Goal: Check status

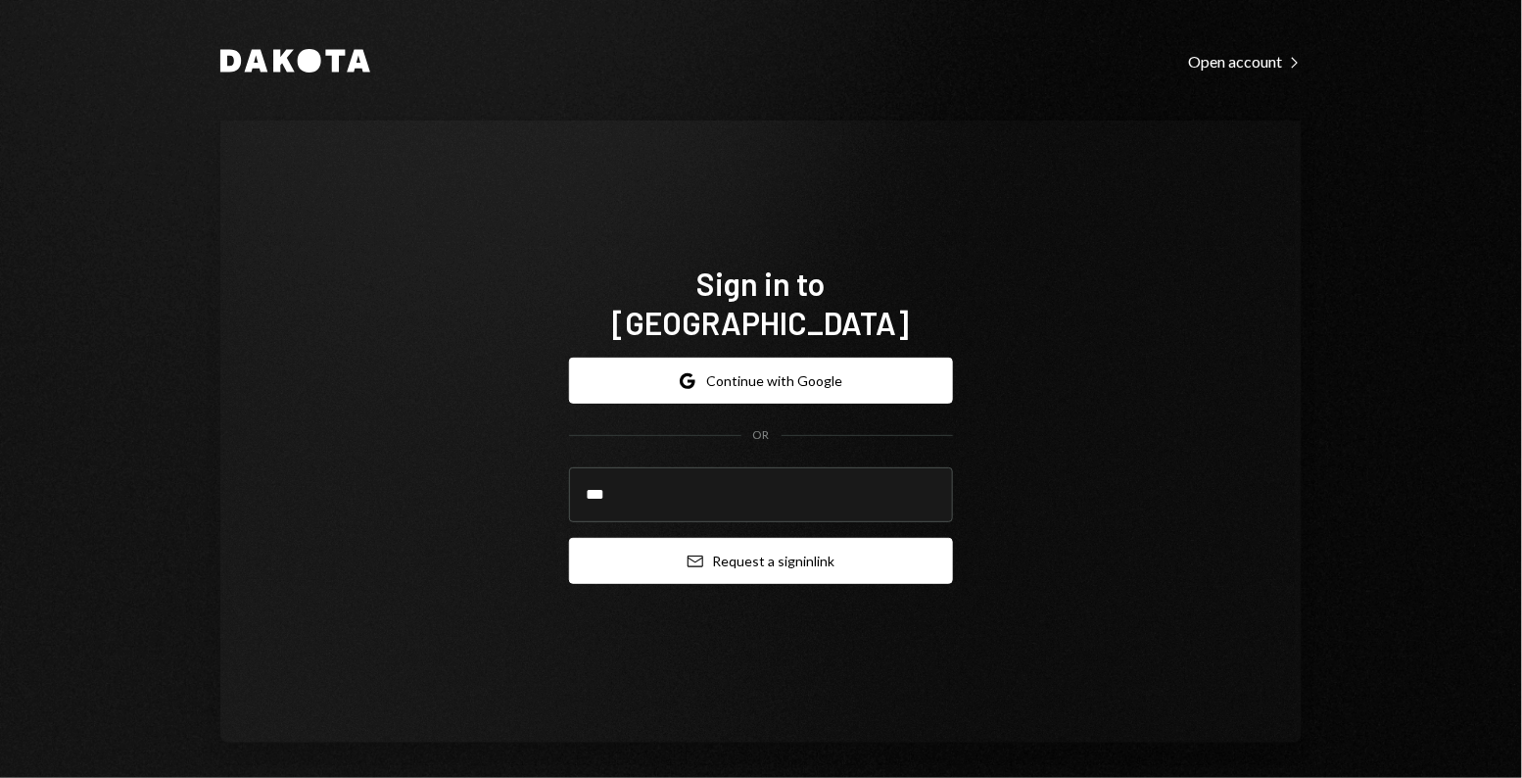
type input "**********"
click at [724, 558] on button "Email Request a sign in link" at bounding box center [761, 561] width 384 height 46
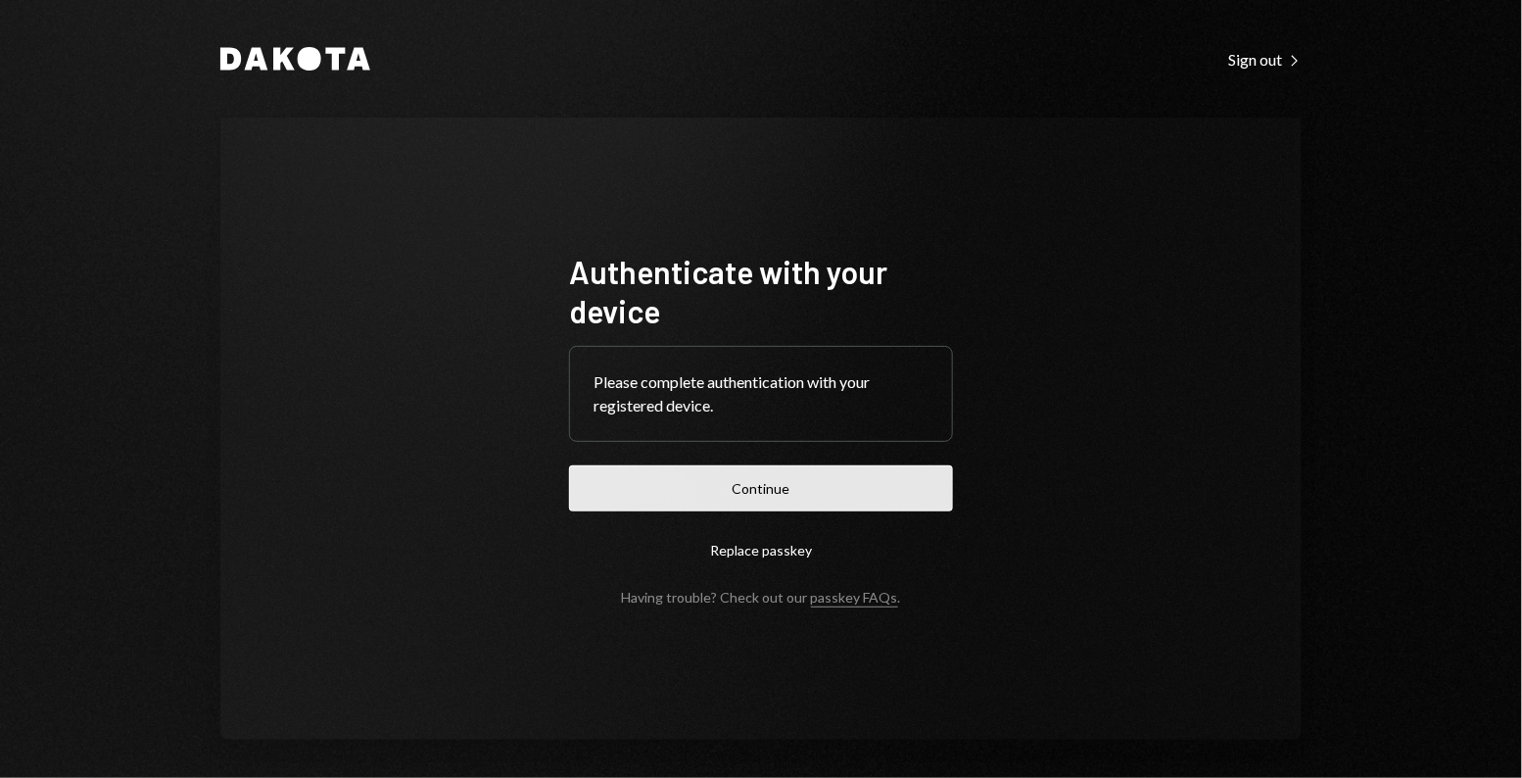
click at [622, 486] on button "Continue" at bounding box center [761, 488] width 384 height 46
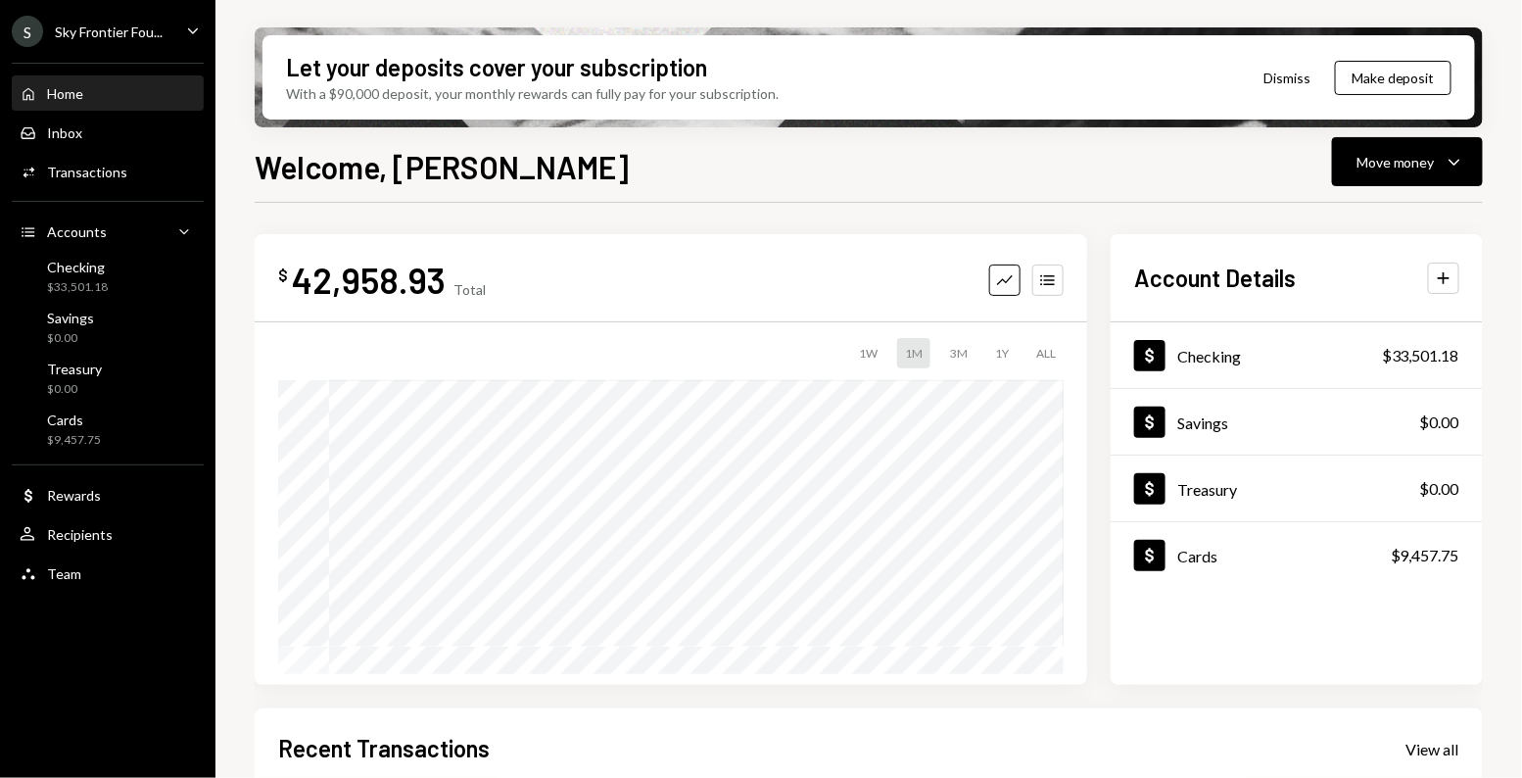
click at [157, 42] on div "S Sky Frontier Fou..." at bounding box center [87, 31] width 151 height 31
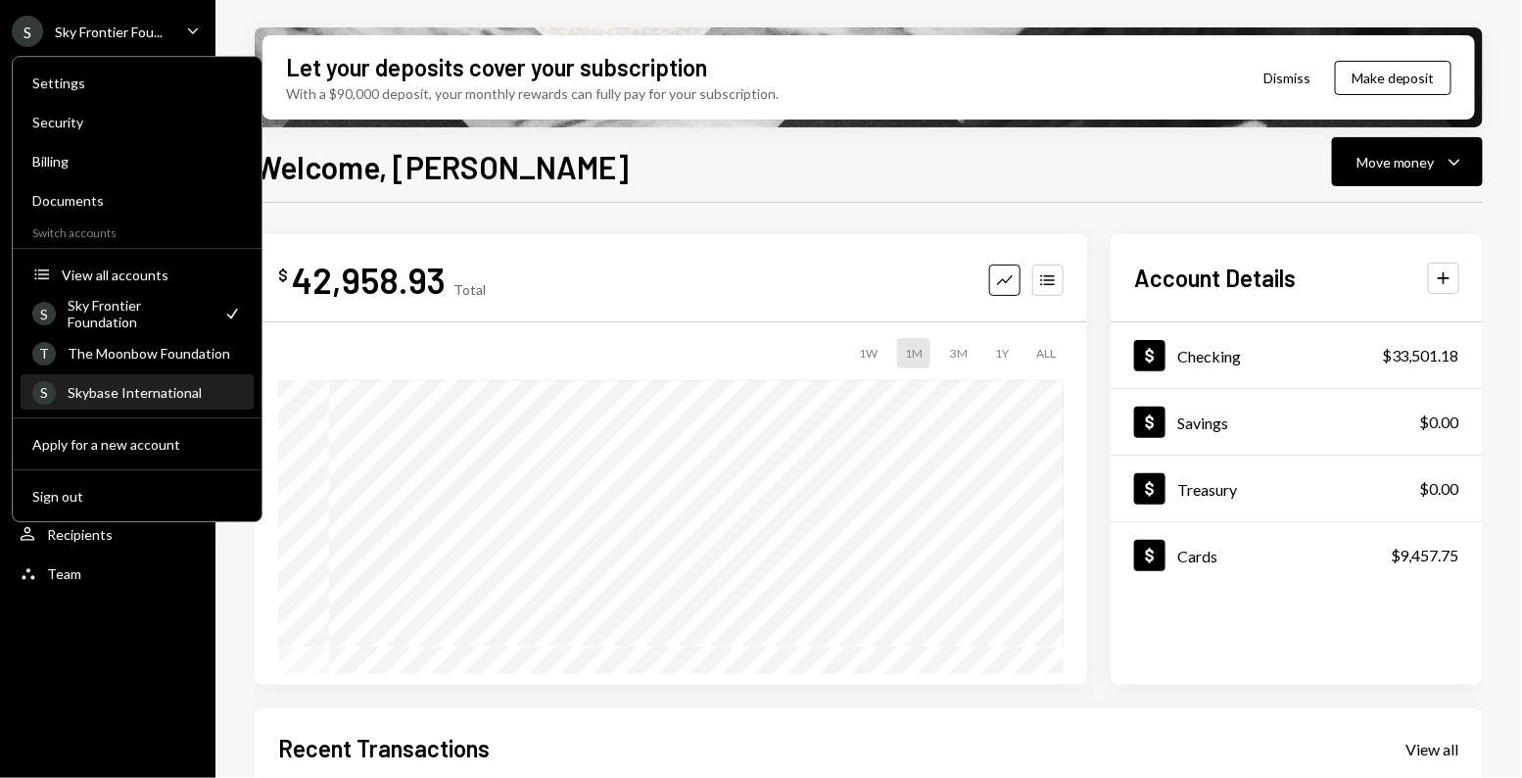
click at [125, 384] on div "Skybase International" at bounding box center [155, 392] width 174 height 17
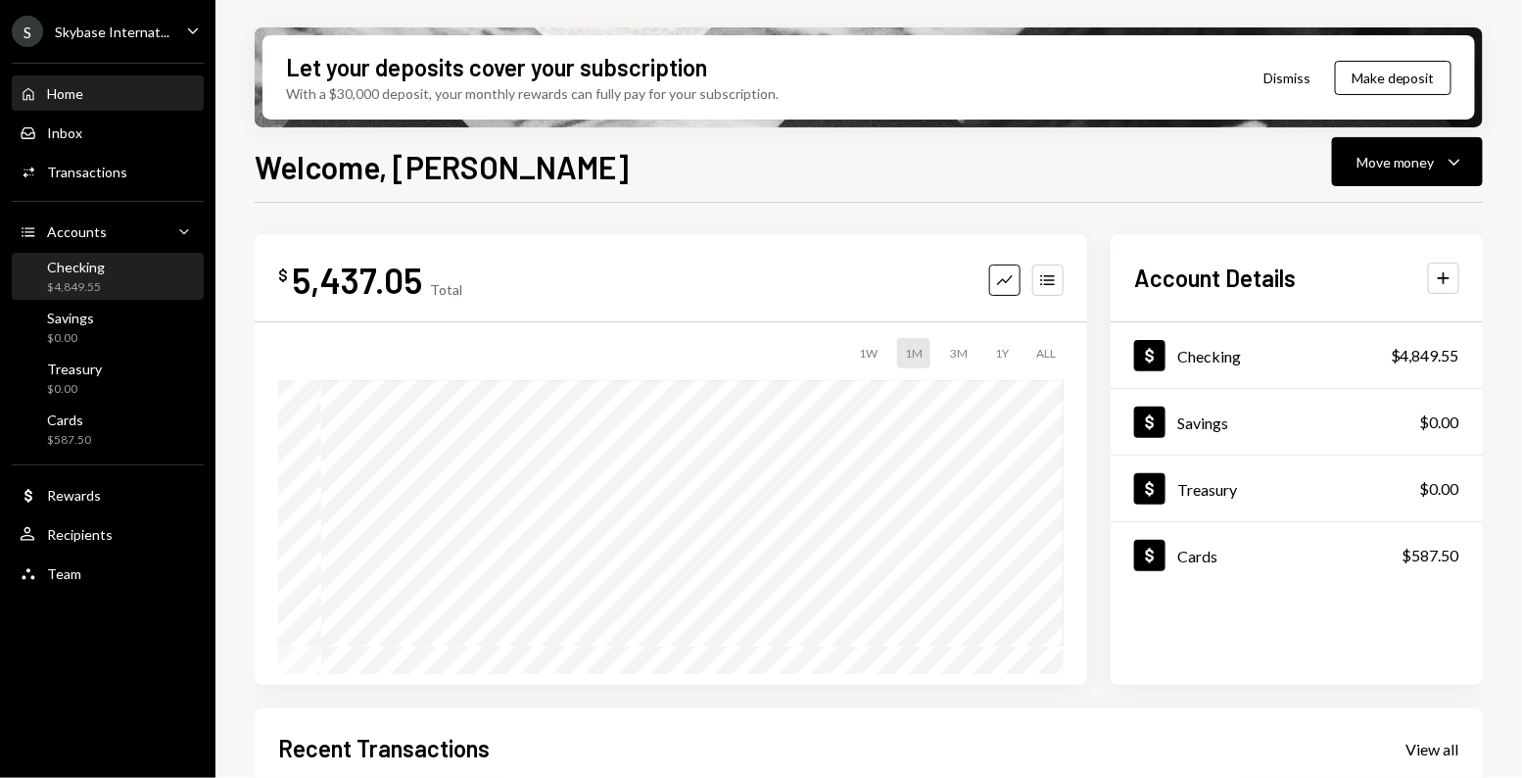
click at [108, 262] on div "Checking $4,849.55" at bounding box center [108, 277] width 176 height 37
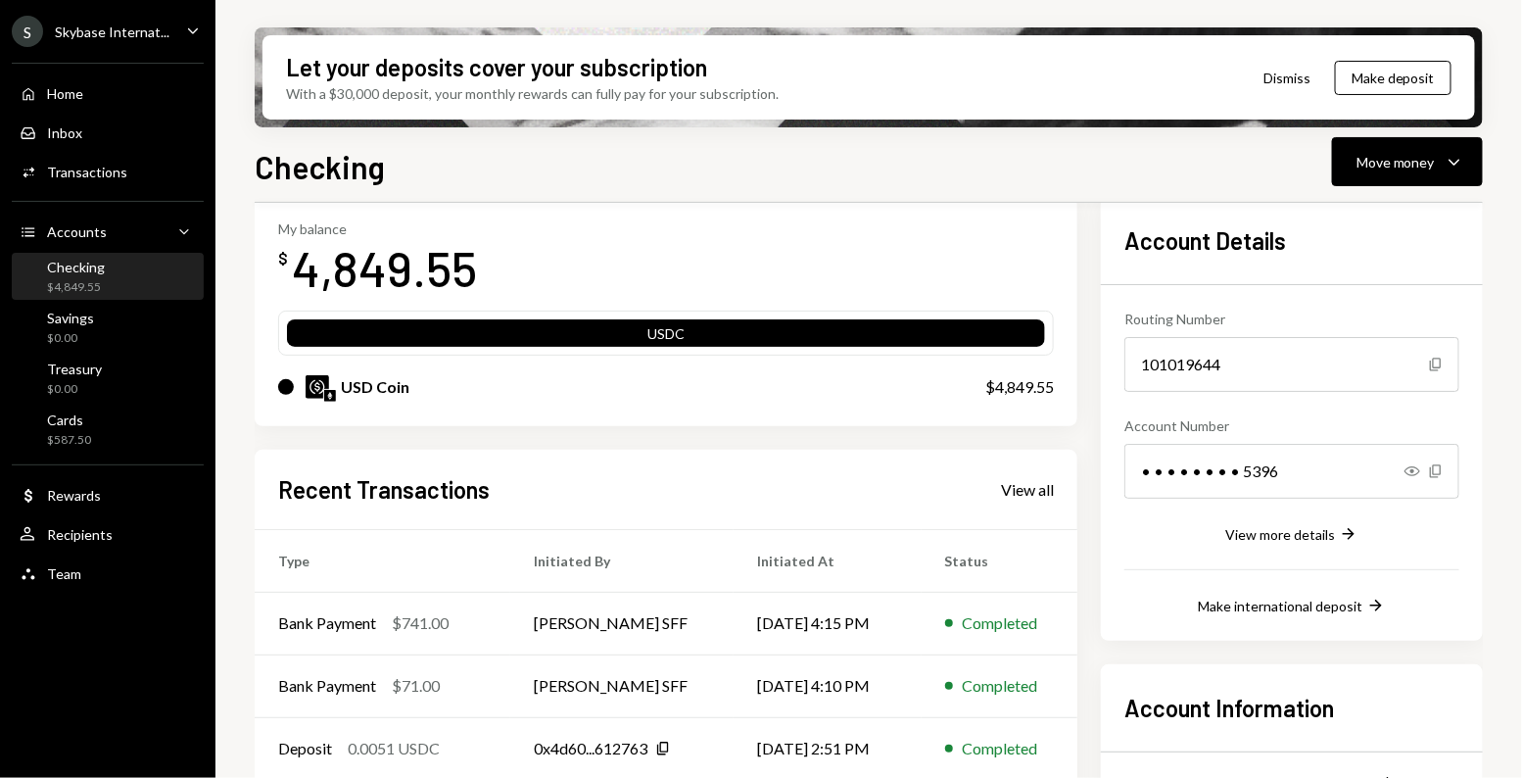
scroll to position [286, 0]
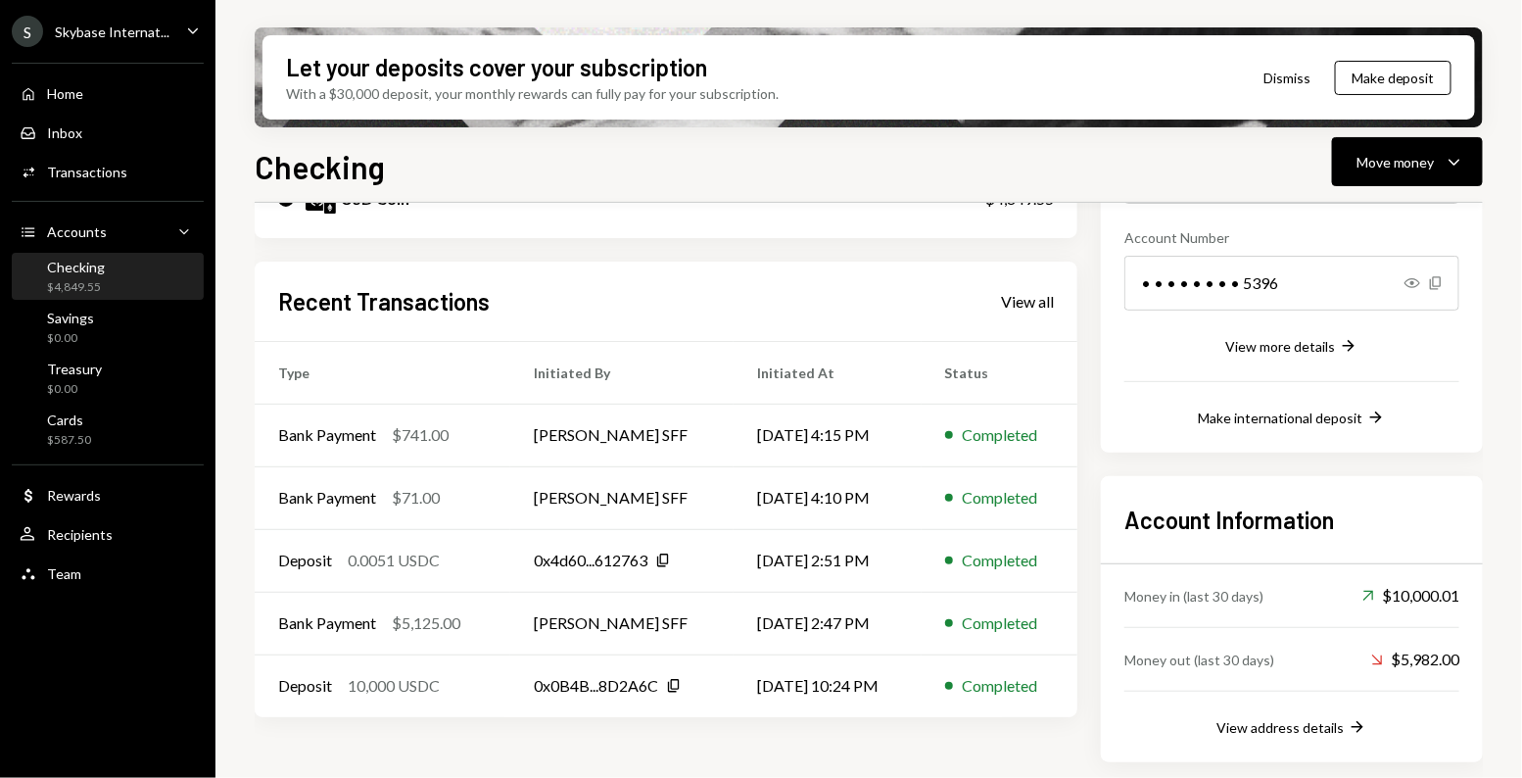
click at [706, 314] on div "Recent Transactions View all" at bounding box center [666, 301] width 776 height 32
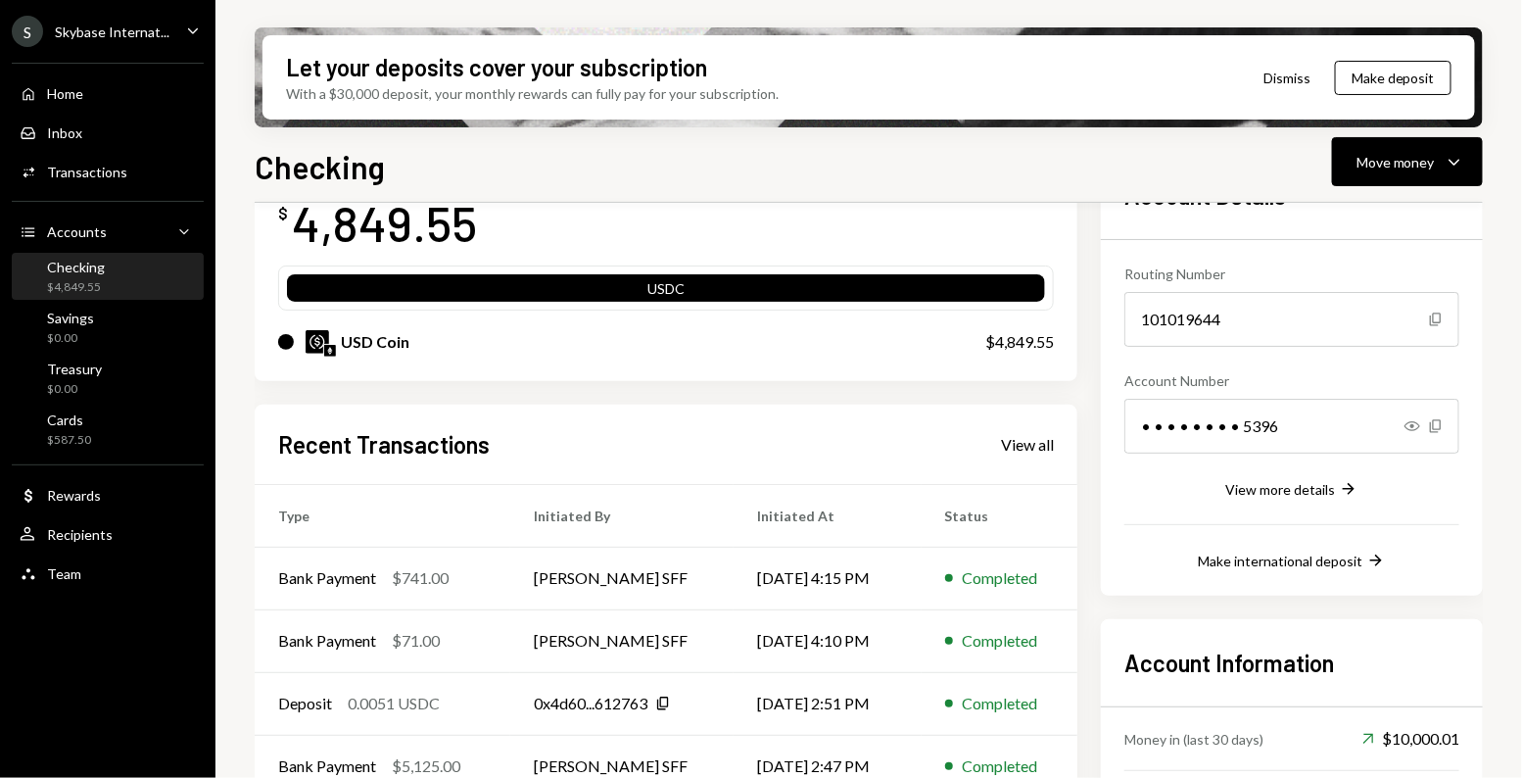
scroll to position [284, 0]
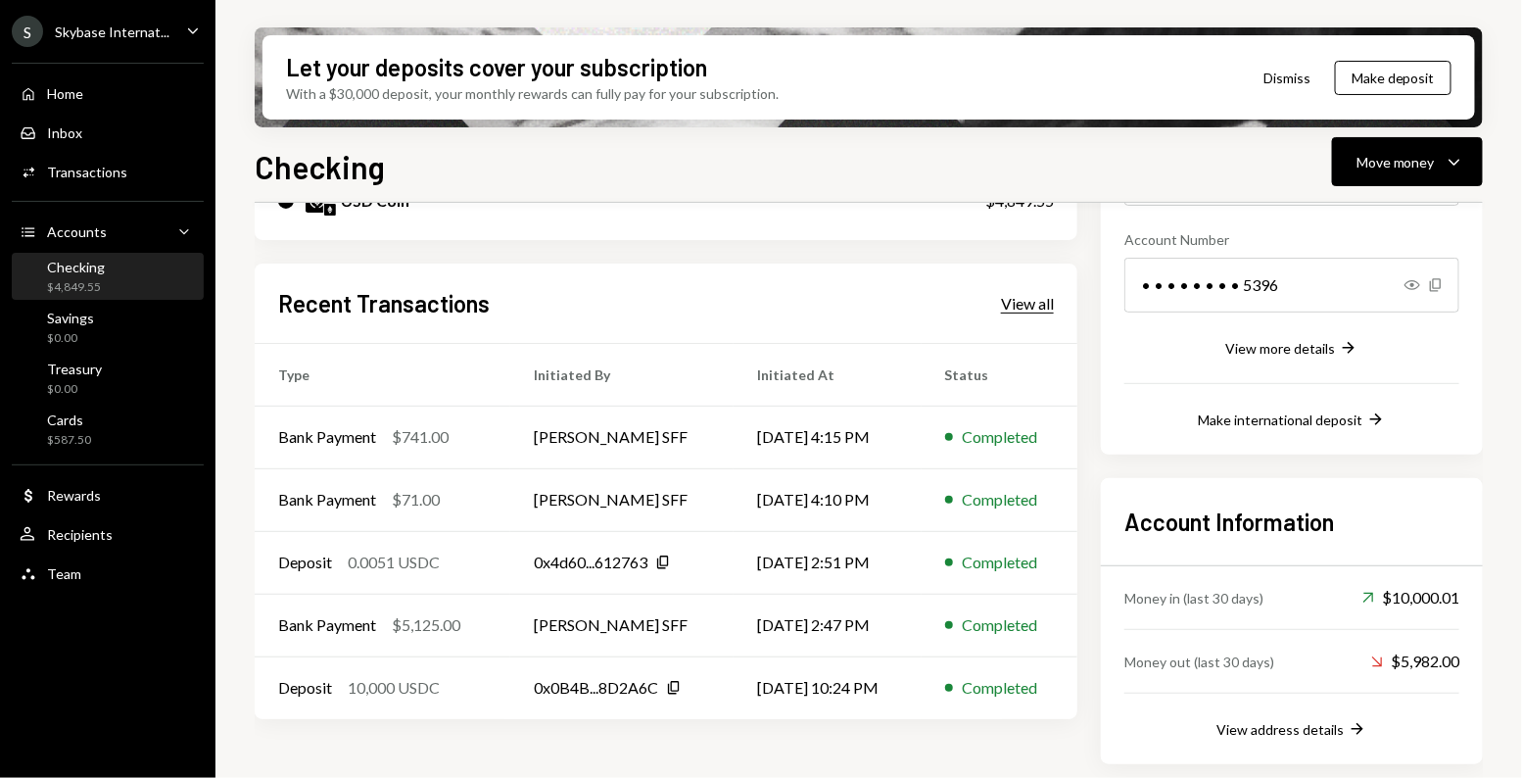
click at [1039, 300] on div "View all" at bounding box center [1027, 304] width 53 height 20
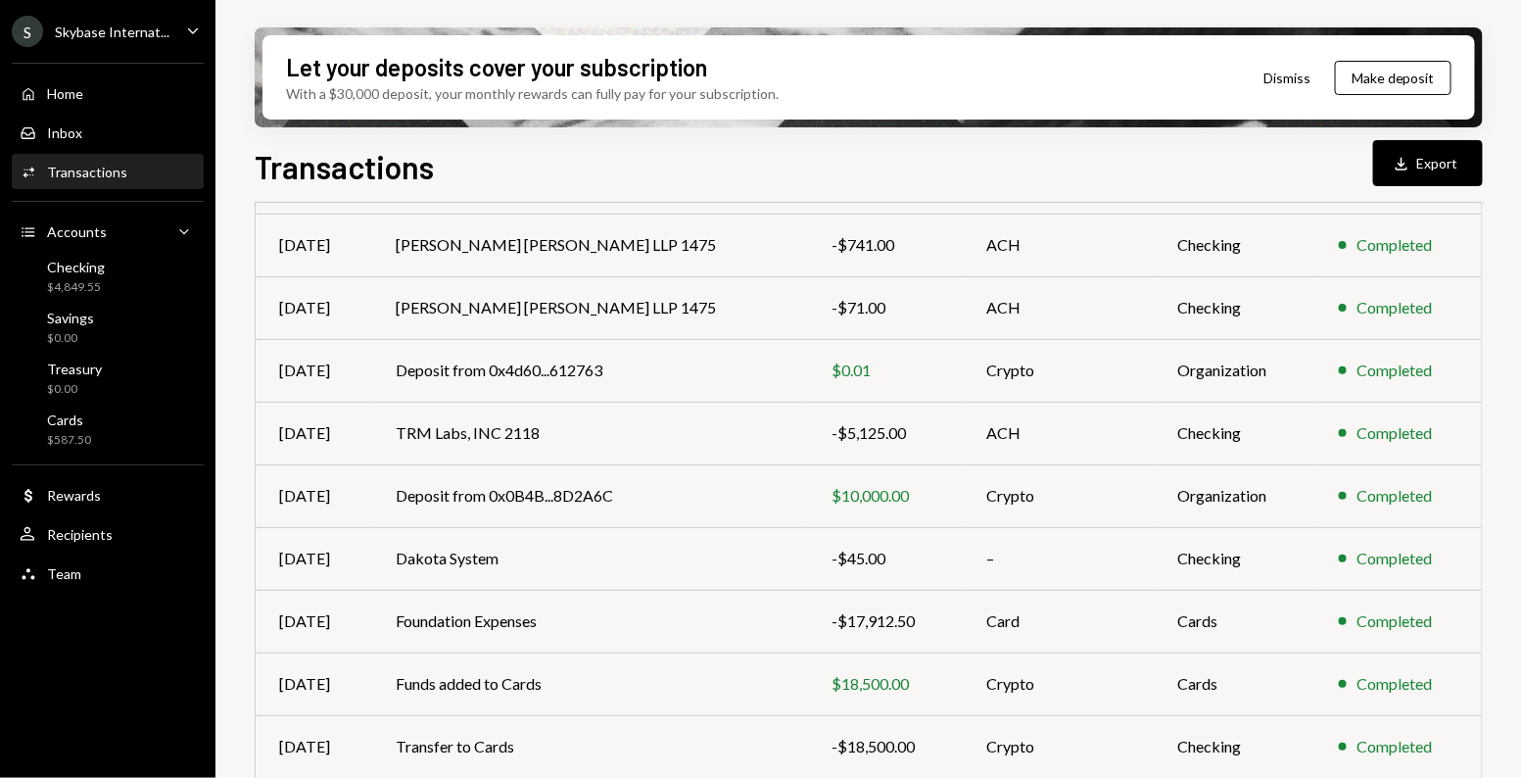
scroll to position [337, 0]
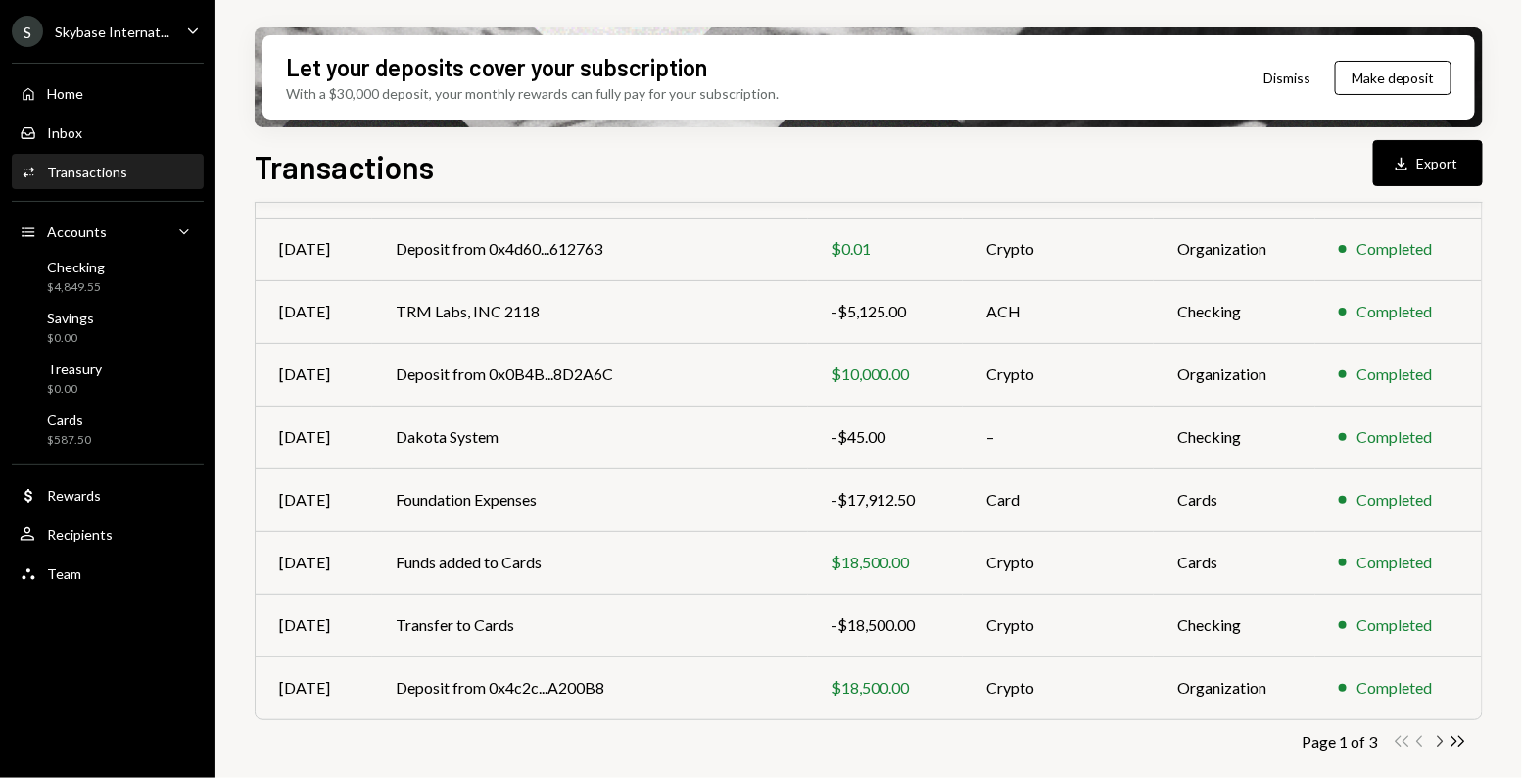
click at [1447, 745] on icon "Chevron Right" at bounding box center [1439, 741] width 19 height 19
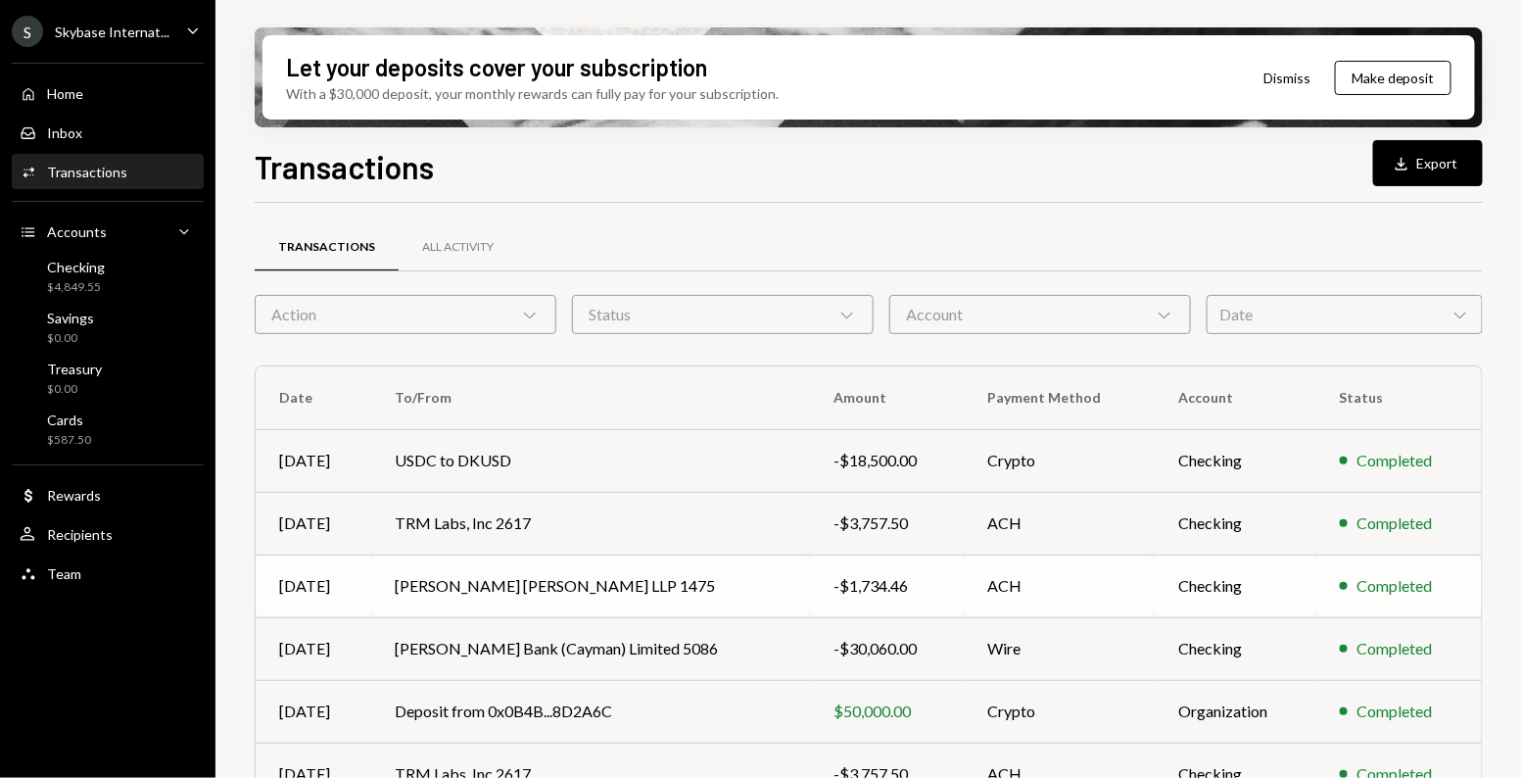
click at [1075, 595] on td "ACH" at bounding box center [1060, 586] width 190 height 63
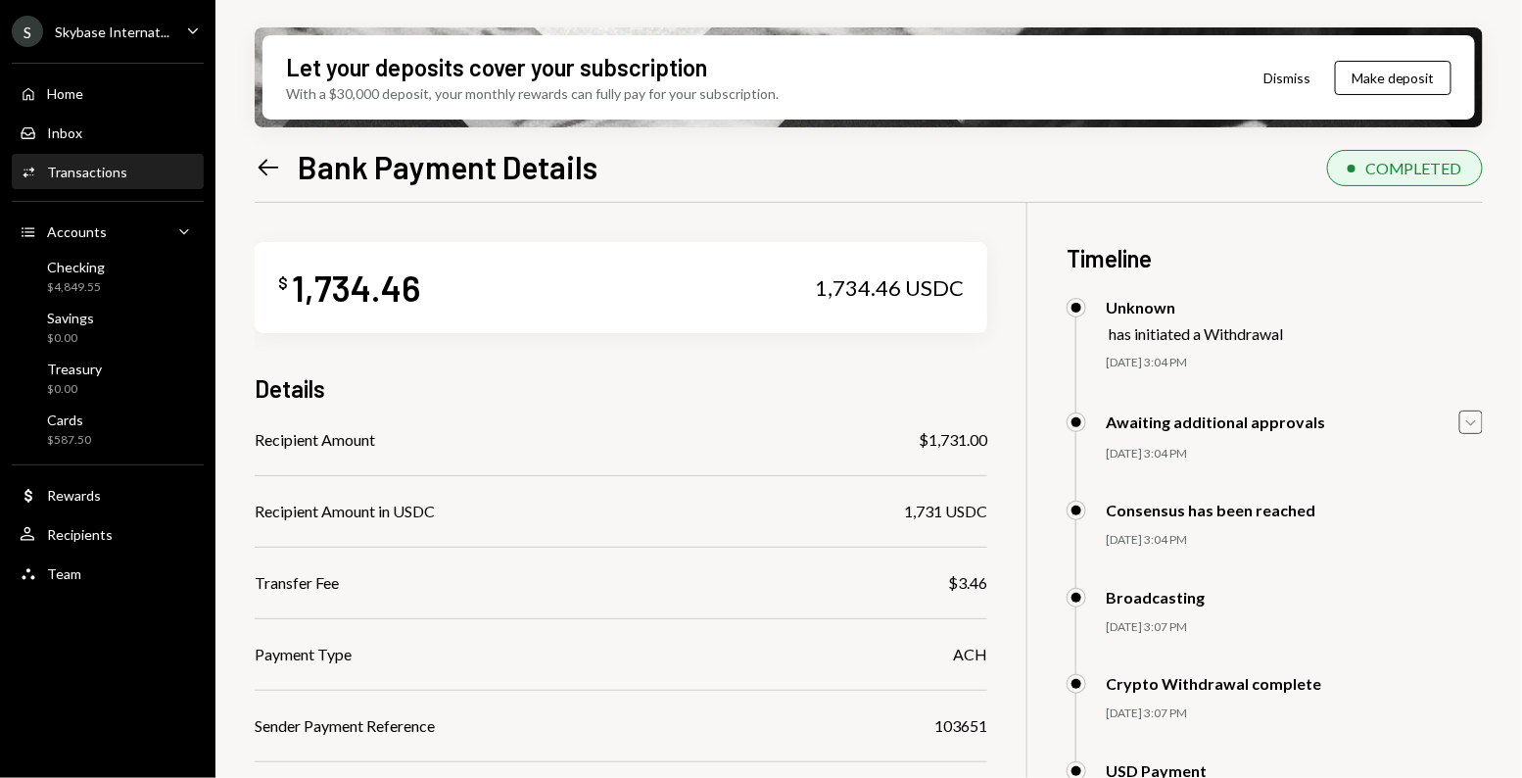
click at [1468, 416] on icon "Caret Down" at bounding box center [1472, 422] width 22 height 22
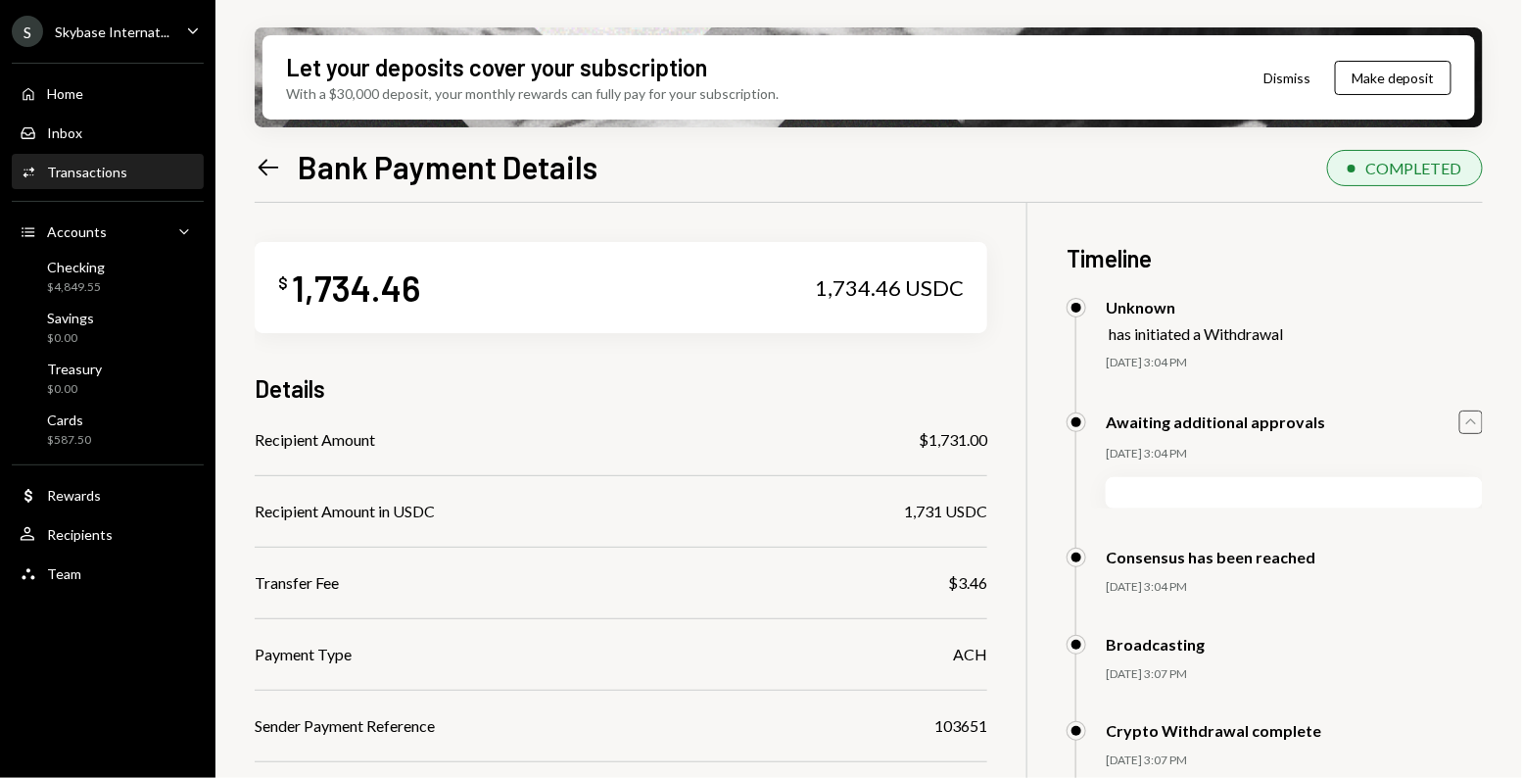
click at [1468, 416] on icon "Caret Up" at bounding box center [1472, 422] width 22 height 22
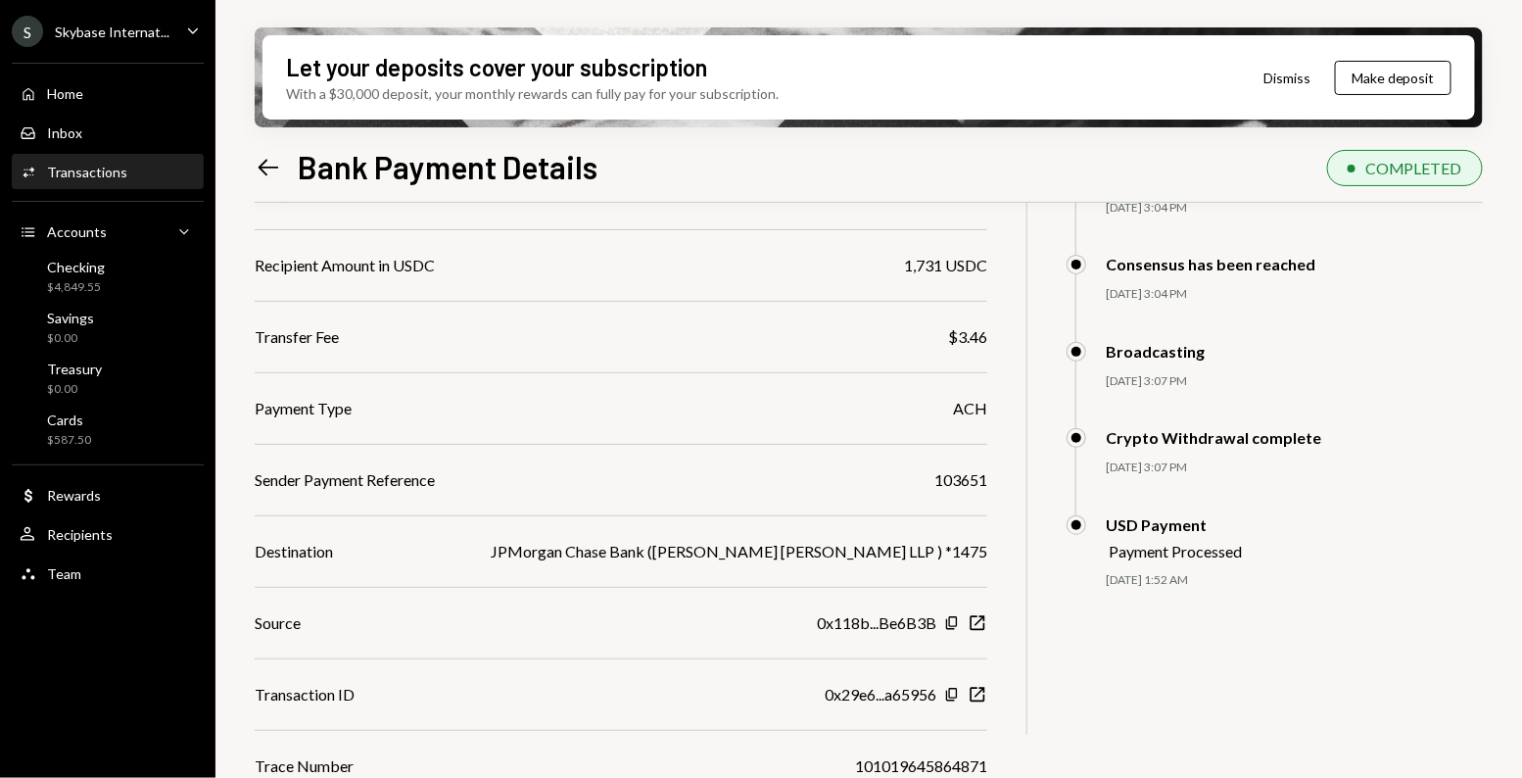
scroll to position [270, 0]
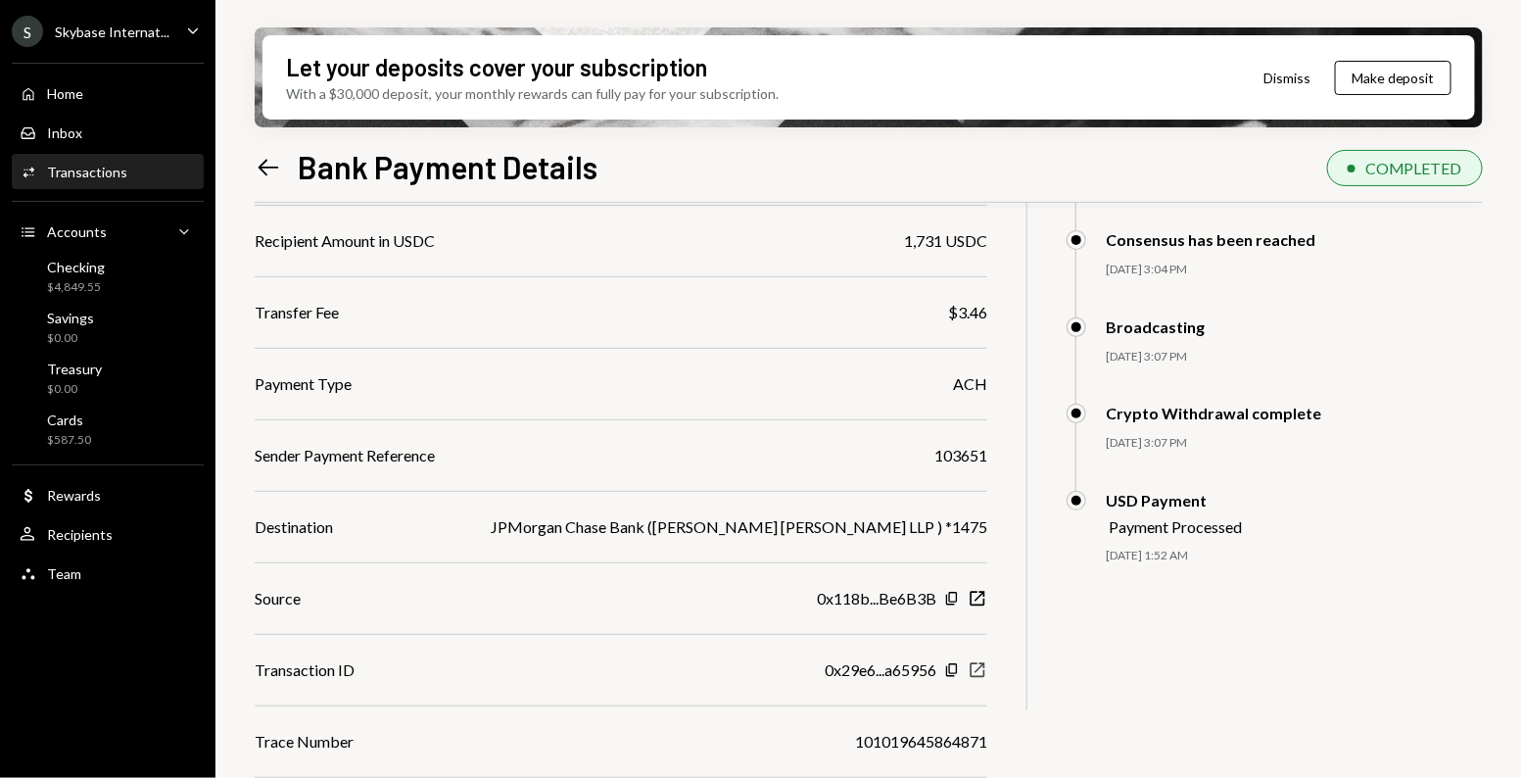
click at [980, 663] on icon "New Window" at bounding box center [978, 670] width 20 height 20
click at [978, 598] on icon "button" at bounding box center [978, 599] width 15 height 15
click at [973, 601] on icon "New Window" at bounding box center [978, 599] width 20 height 20
click at [981, 670] on icon "New Window" at bounding box center [978, 670] width 20 height 20
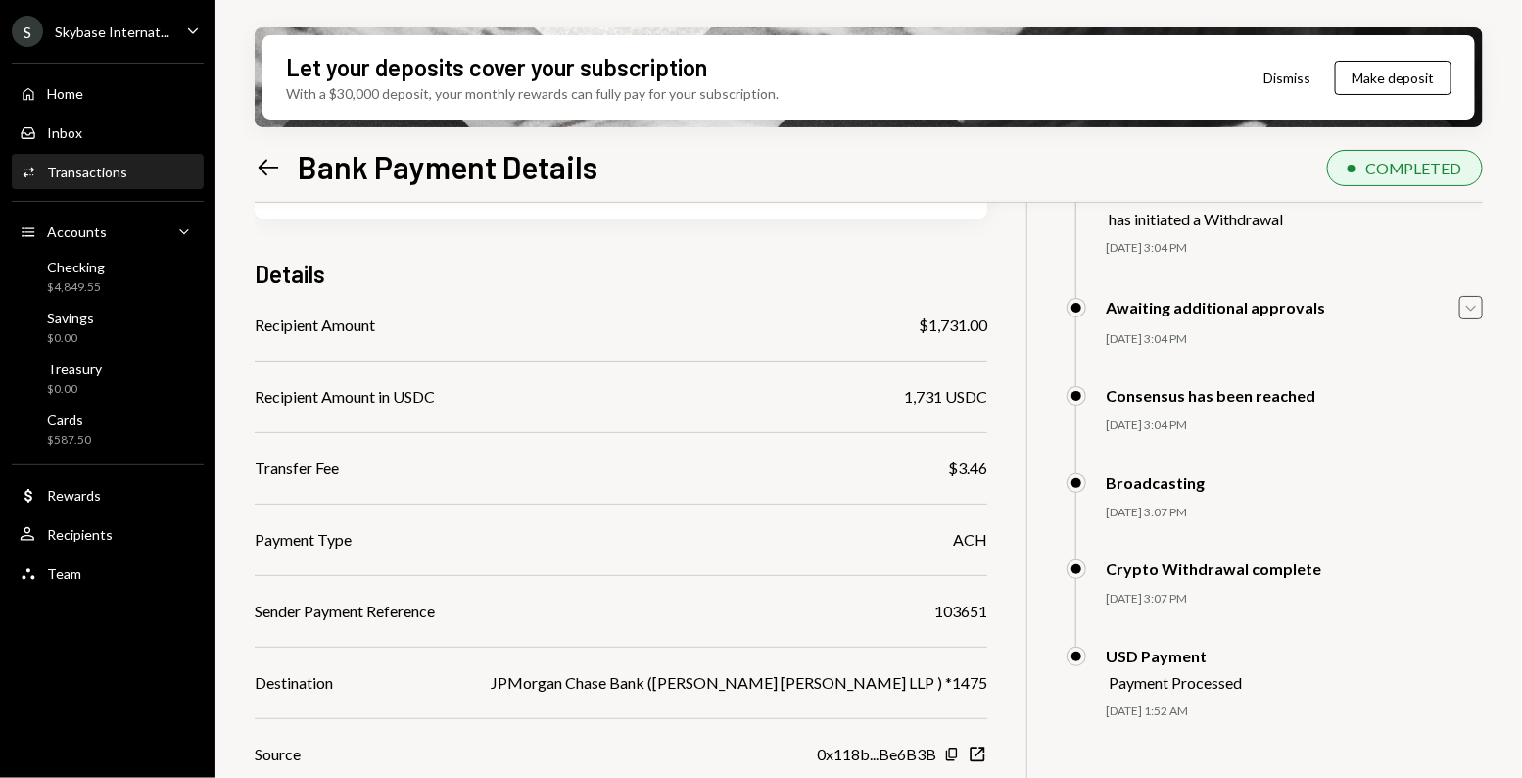
scroll to position [121, 0]
